Goal: Task Accomplishment & Management: Manage account settings

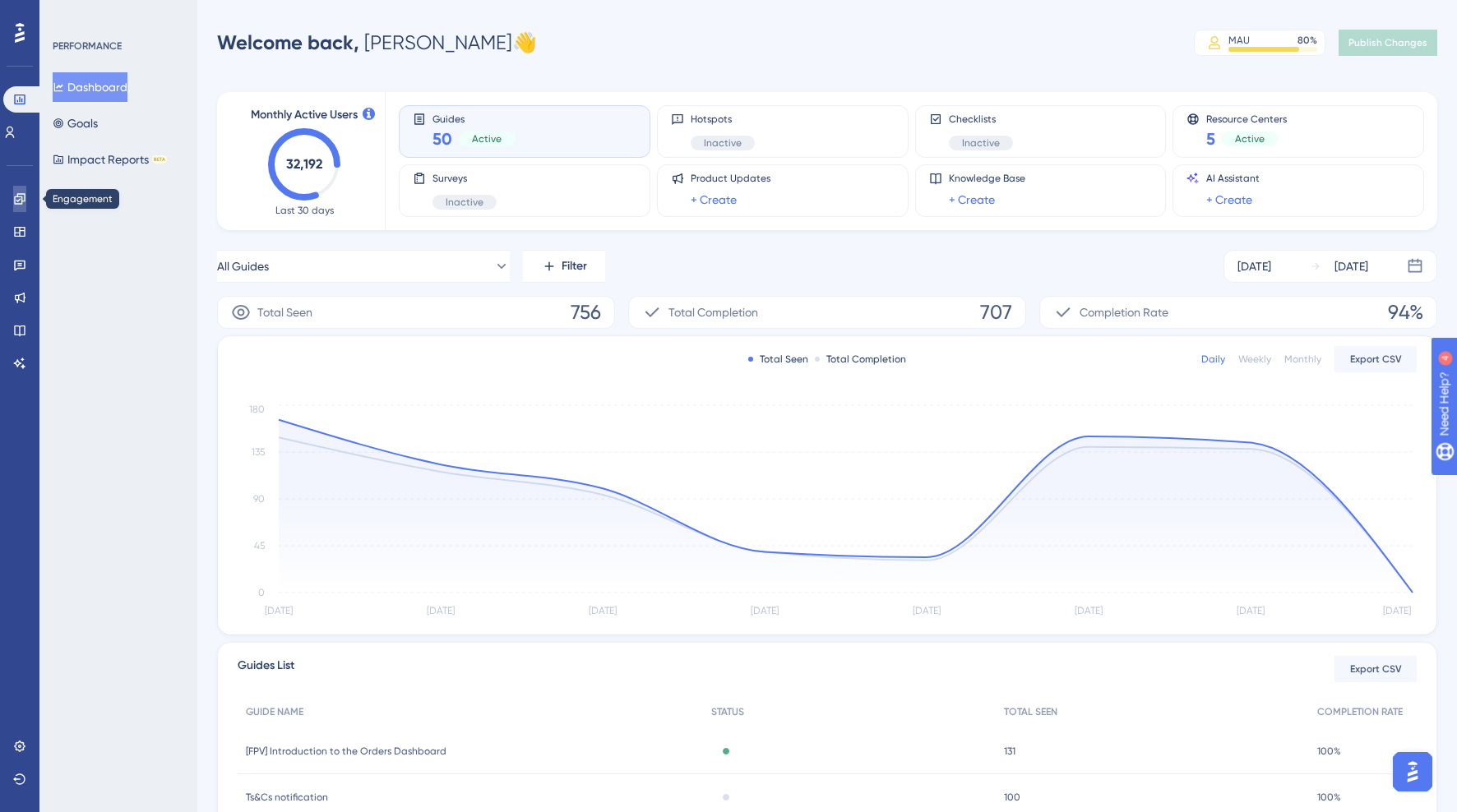
click at [16, 199] on icon at bounding box center [20, 199] width 14 height 14
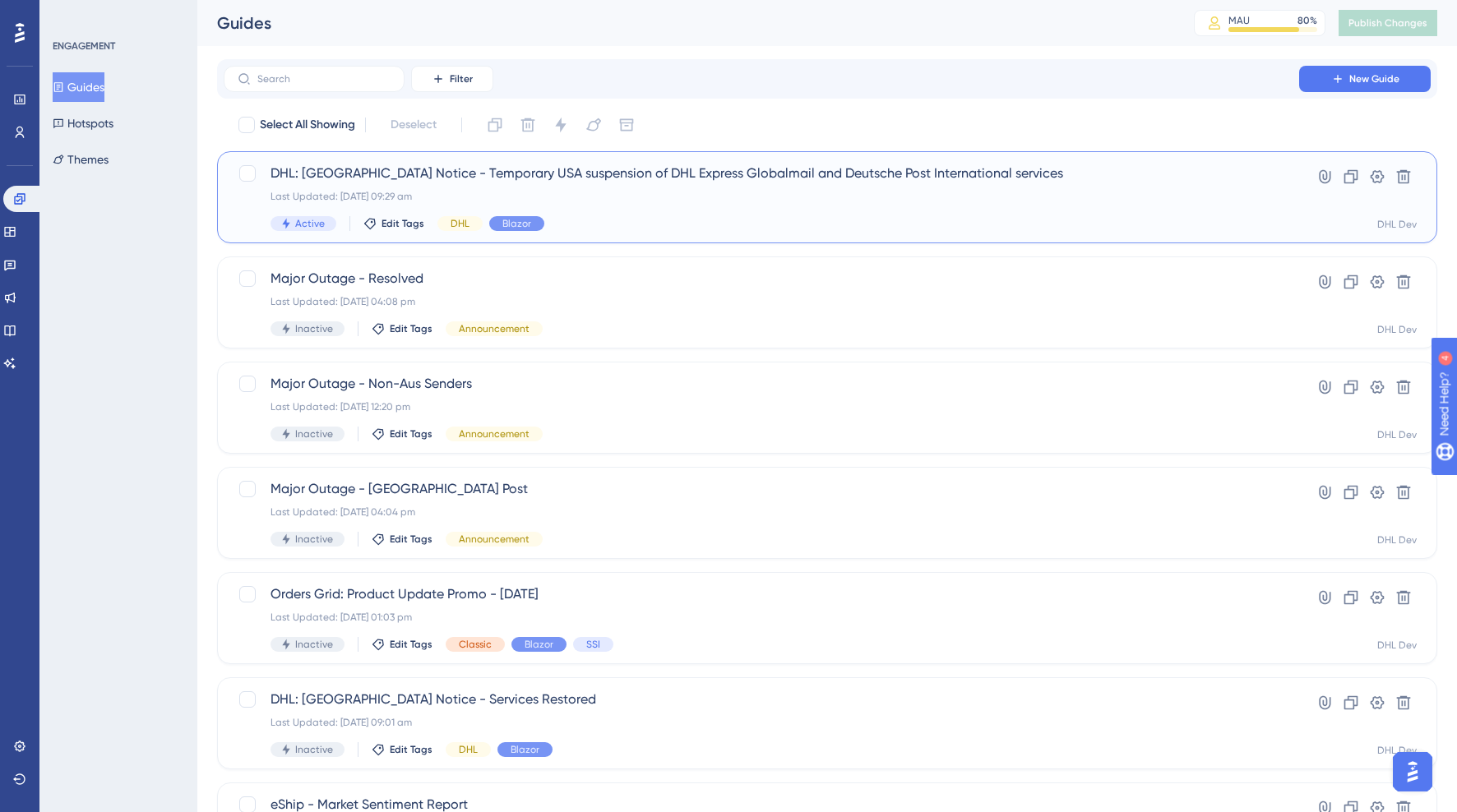
click at [641, 207] on div "DHL: [GEOGRAPHIC_DATA] Notice - Temporary USA suspension of DHL Express Globalm…" at bounding box center [761, 197] width 982 height 68
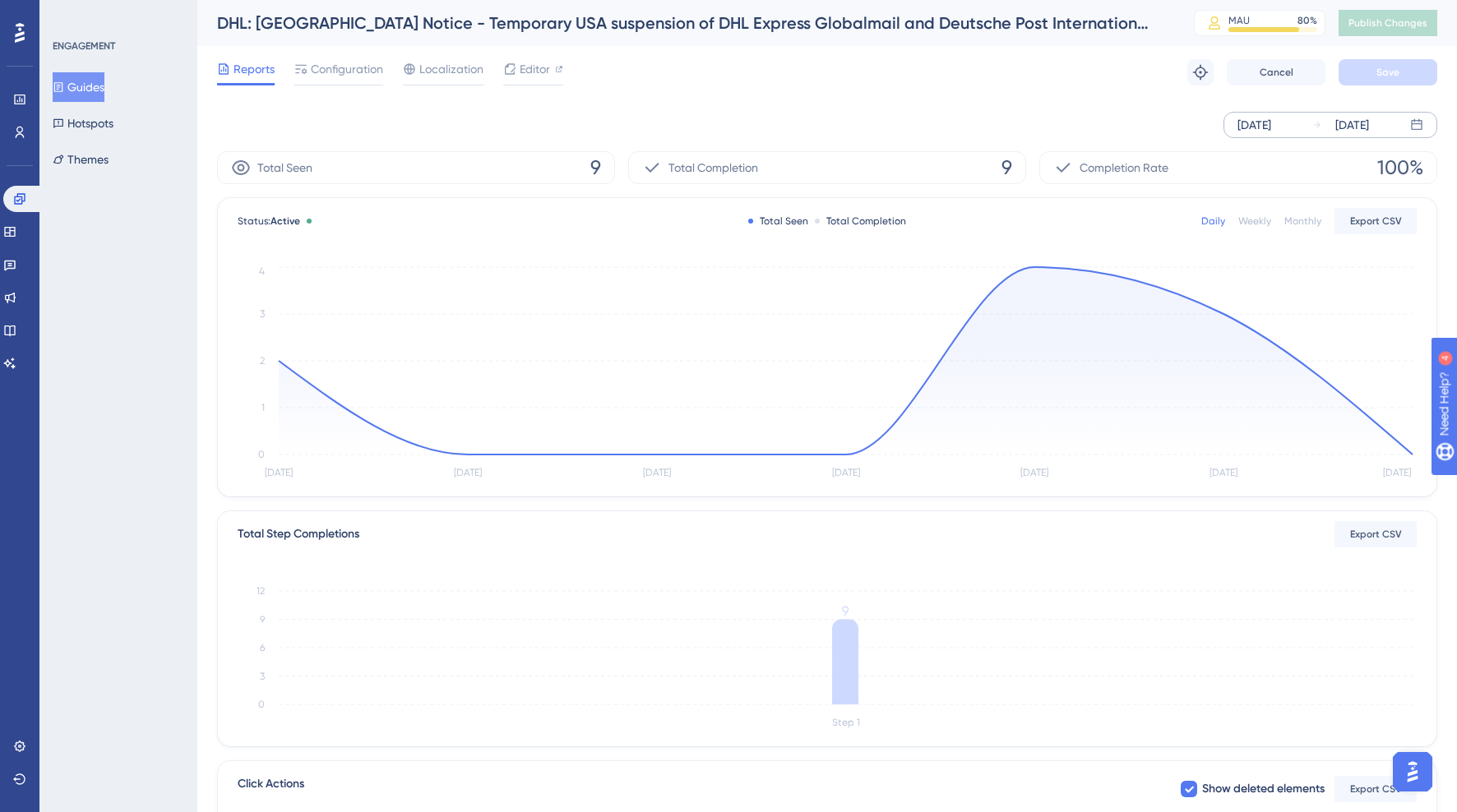
click at [1263, 123] on div "[DATE]" at bounding box center [1255, 124] width 34 height 19
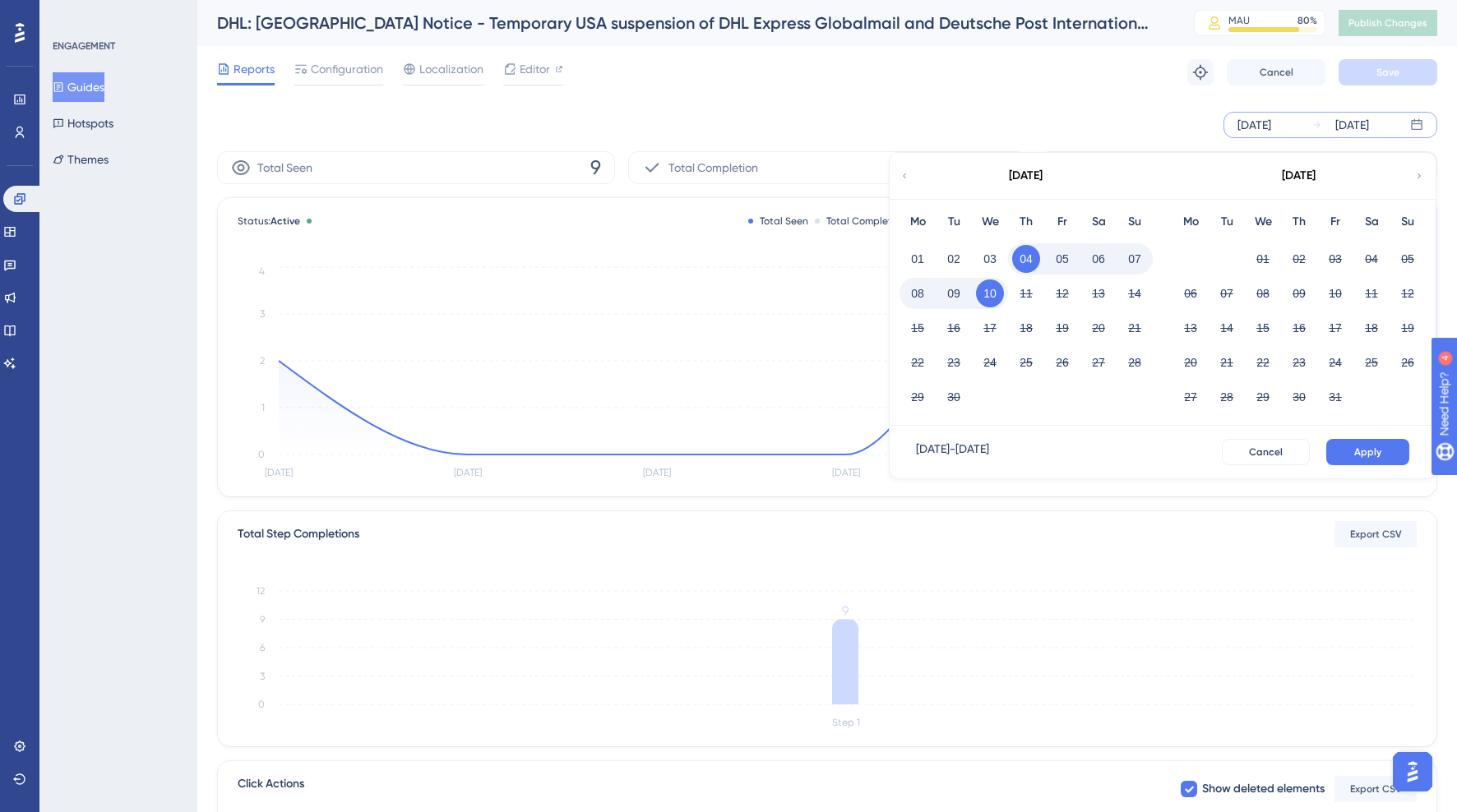
click at [900, 173] on icon at bounding box center [905, 175] width 10 height 14
click at [1334, 257] on button "01" at bounding box center [1335, 258] width 28 height 28
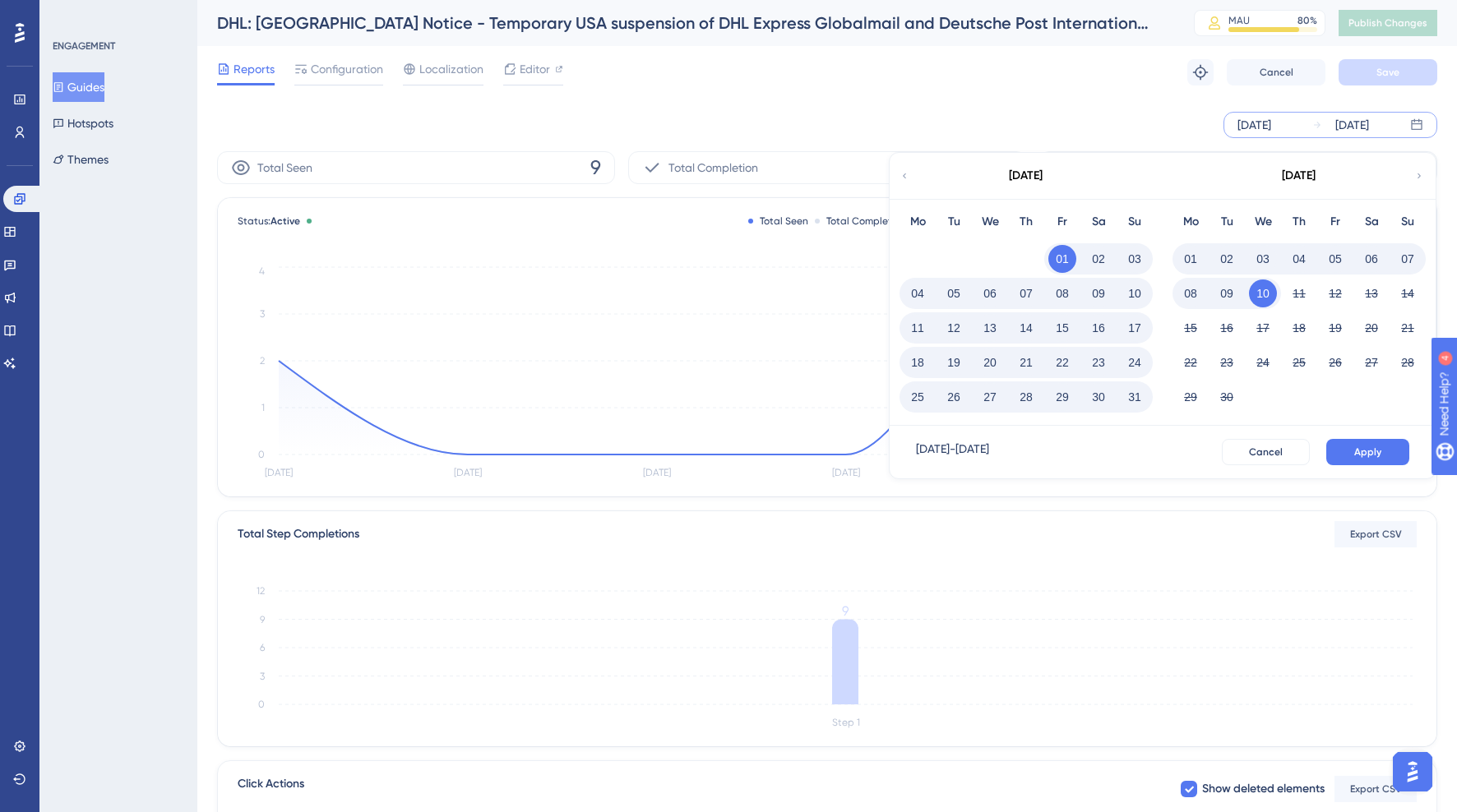
click at [1262, 294] on button "10" at bounding box center [1262, 293] width 28 height 28
click at [1358, 449] on span "Apply" at bounding box center [1367, 452] width 27 height 14
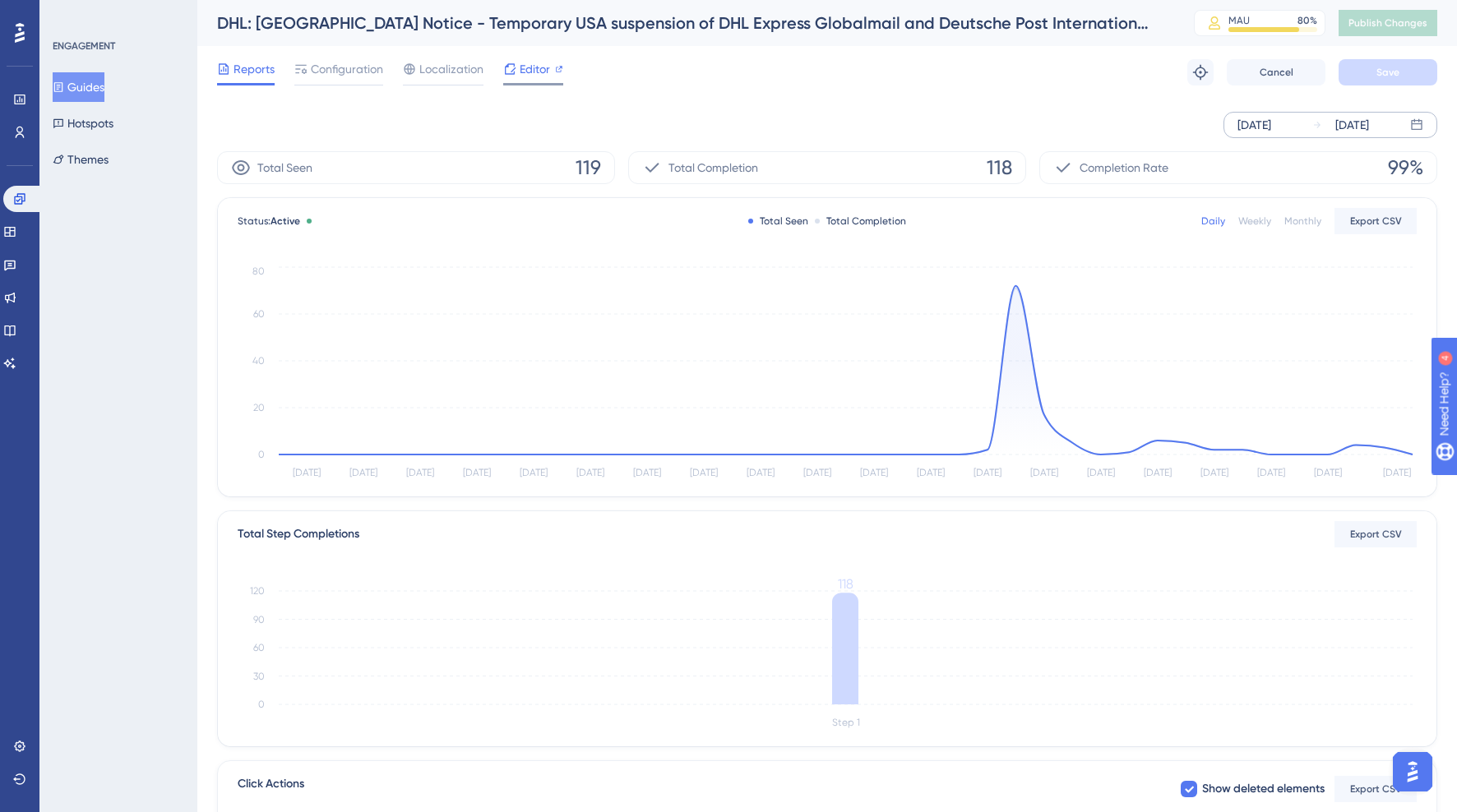
click at [519, 77] on span "Editor" at bounding box center [535, 69] width 30 height 19
click at [362, 75] on span "Configuration" at bounding box center [346, 69] width 72 height 19
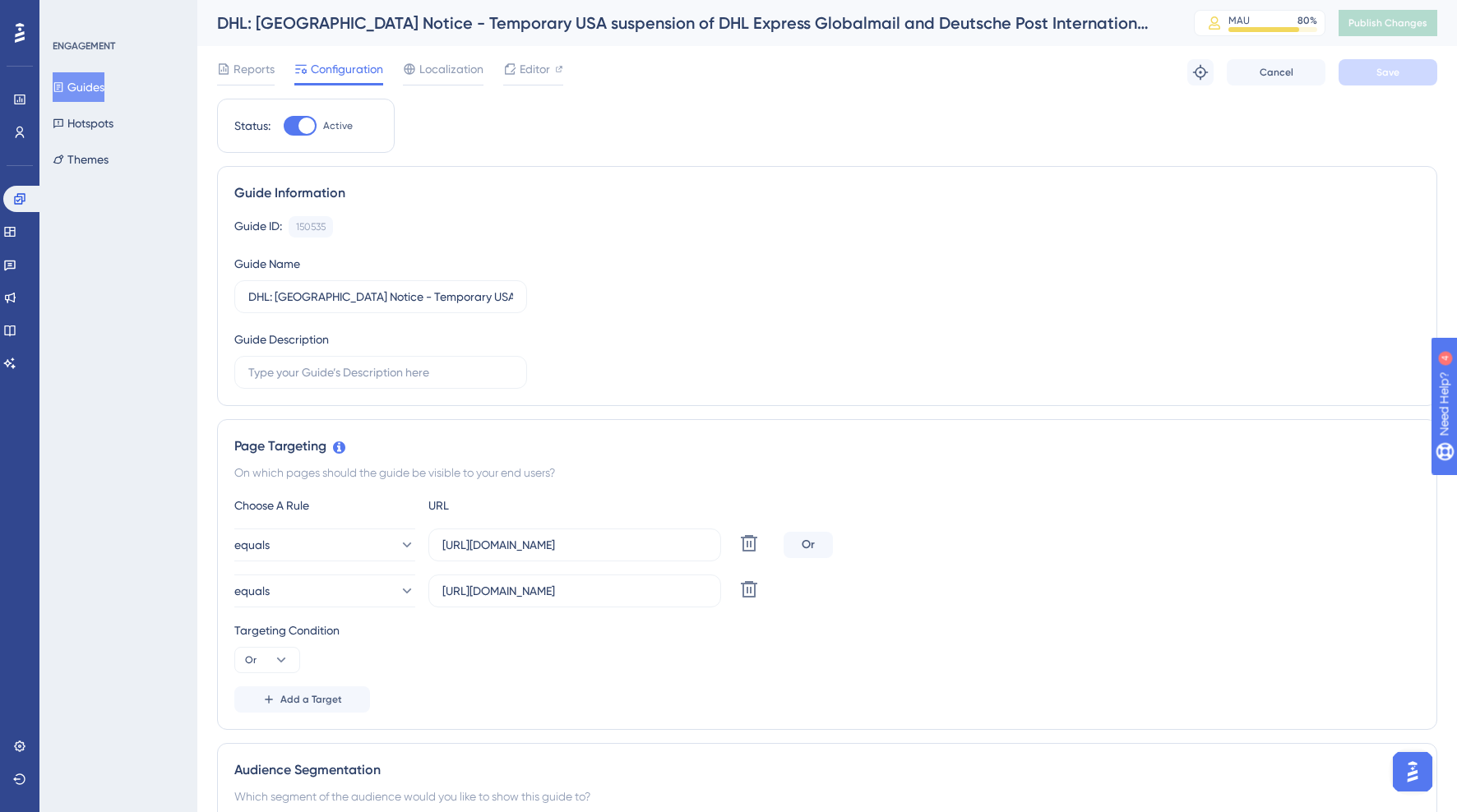
click at [304, 122] on div at bounding box center [306, 125] width 16 height 16
click at [284, 125] on input "Active" at bounding box center [283, 125] width 1 height 1
checkbox input "false"
click at [1382, 80] on button "Save" at bounding box center [1388, 72] width 98 height 26
click at [1389, 21] on span "Publish Changes" at bounding box center [1388, 23] width 79 height 14
